Goal: Transaction & Acquisition: Purchase product/service

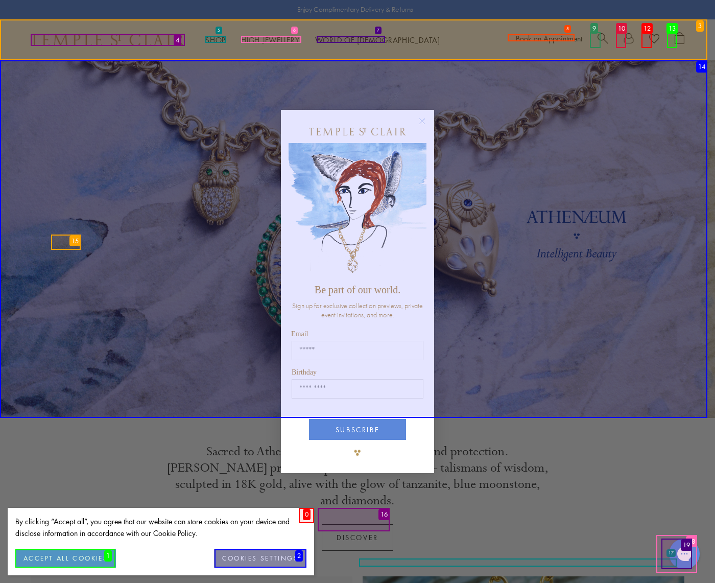
click at [65, 558] on button "ACCEPT ALL COOKIES" at bounding box center [65, 558] width 101 height 18
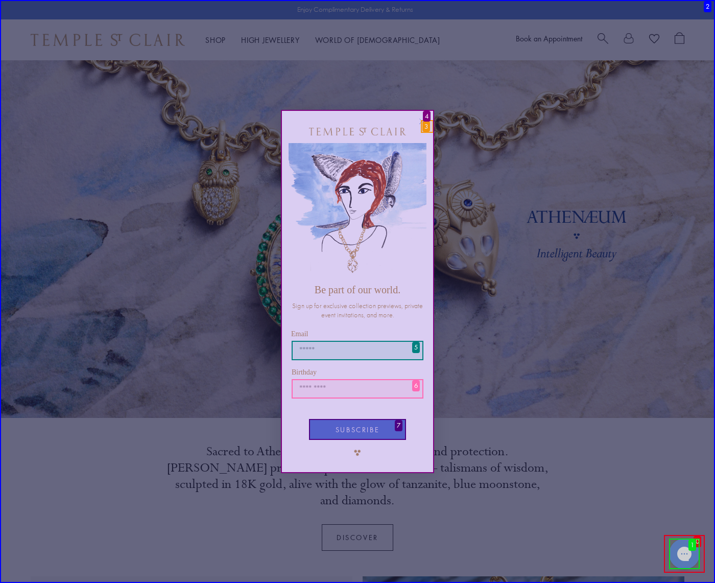
click at [427, 126] on icon "Close dialog" at bounding box center [422, 121] width 13 height 13
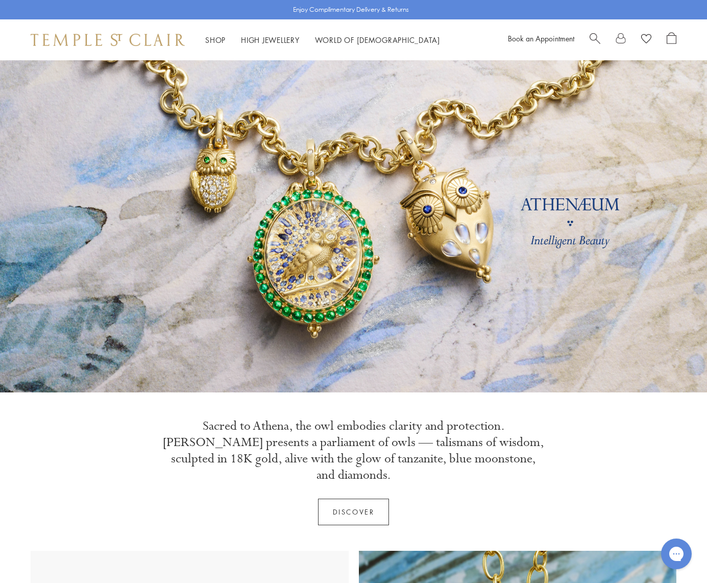
click at [215, 39] on link "Shop Shop" at bounding box center [215, 40] width 20 height 10
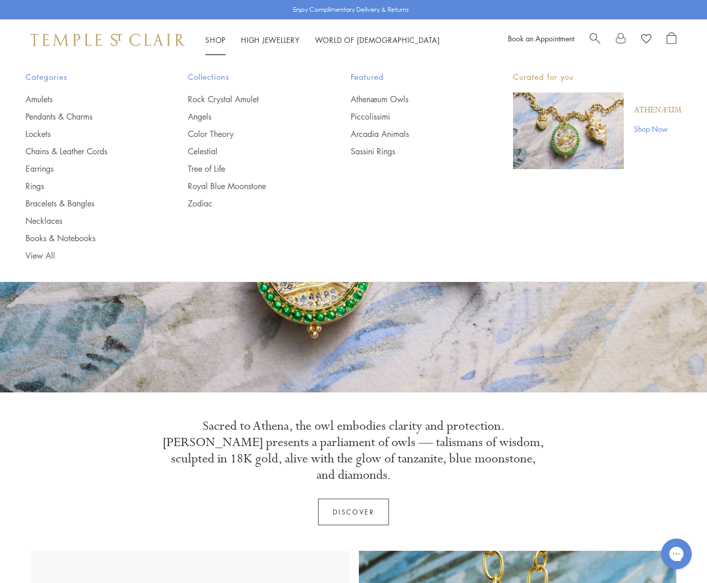
click at [350, 39] on link "World of Temple World of Temple" at bounding box center [377, 40] width 125 height 10
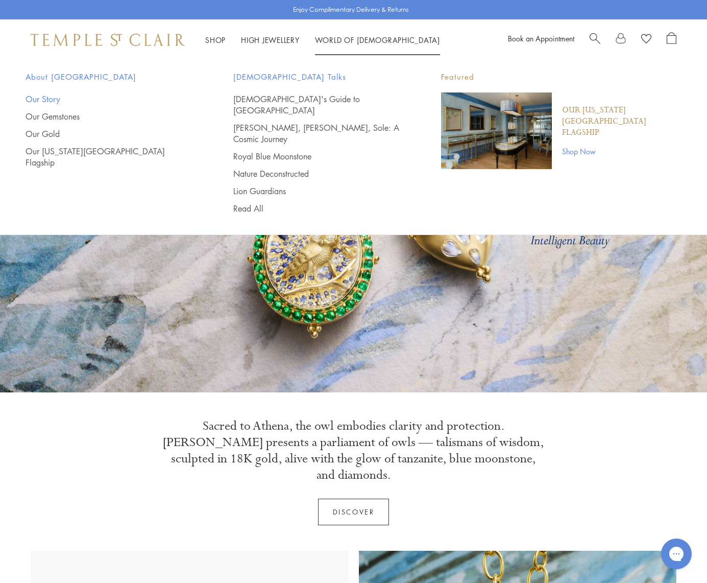
click at [109, 99] on link "Our Story" at bounding box center [109, 98] width 167 height 11
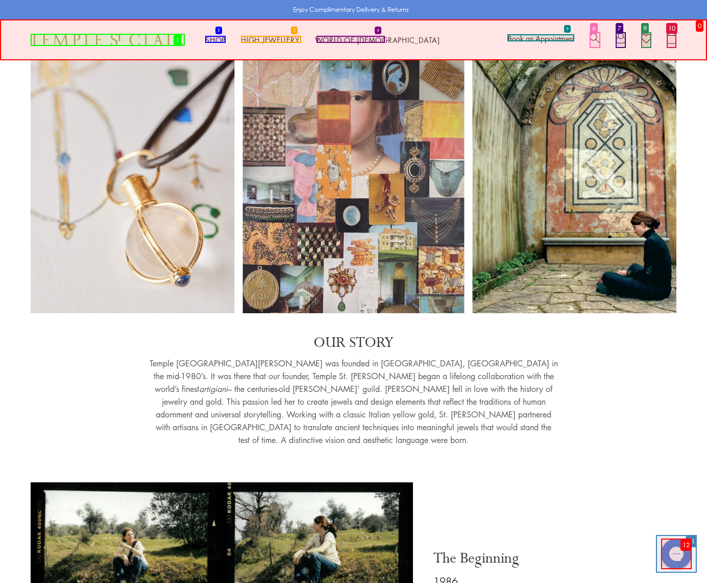
click at [215, 39] on link "Shop Shop" at bounding box center [215, 40] width 20 height 10
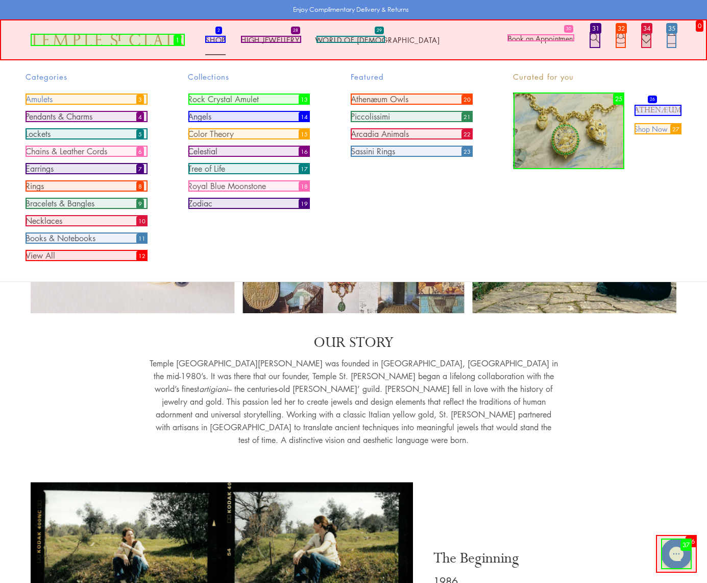
click at [86, 99] on link "Amulets" at bounding box center [87, 98] width 122 height 11
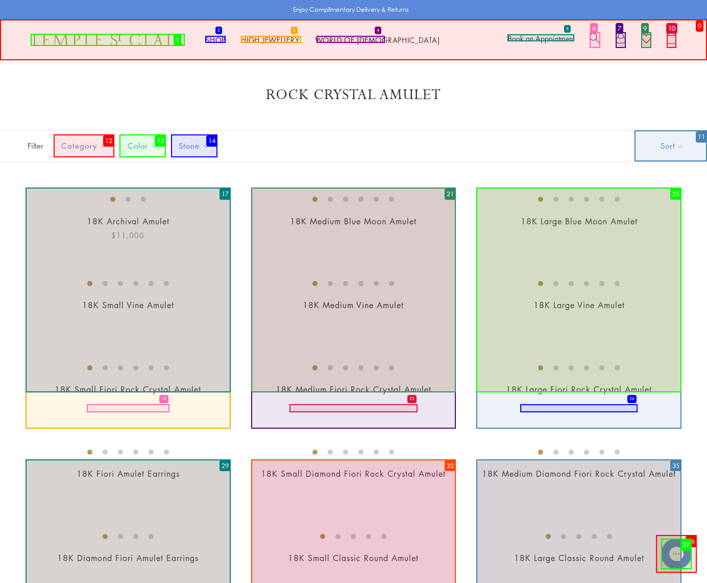
click at [128, 227] on link "18K Archival Amulet" at bounding box center [128, 221] width 83 height 11
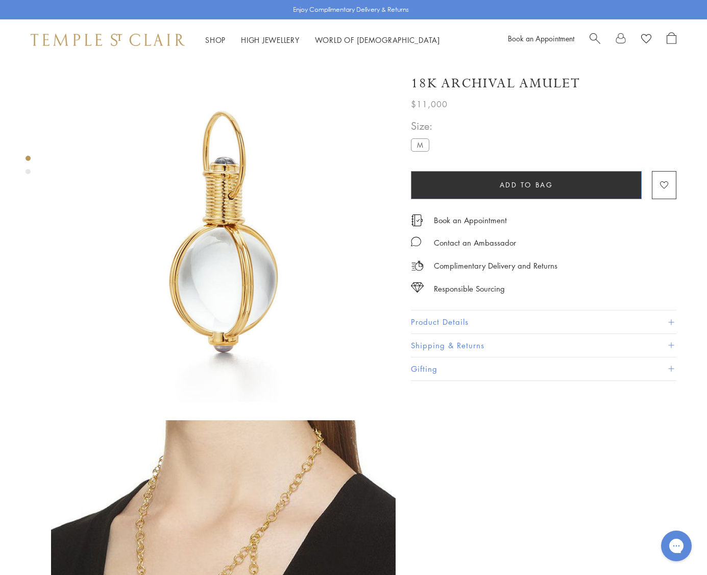
click at [527, 184] on span "Add to bag" at bounding box center [527, 184] width 54 height 11
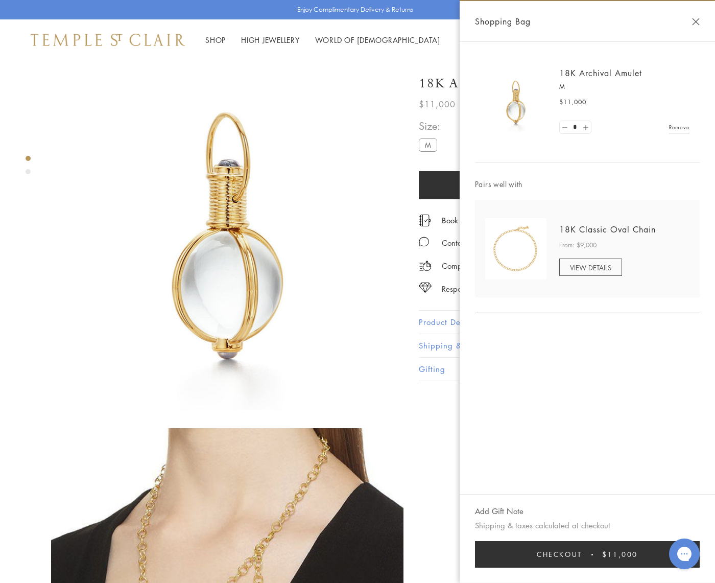
click at [587, 556] on button "Checkout $11,000" at bounding box center [587, 554] width 225 height 27
